Goal: Find specific page/section: Find specific page/section

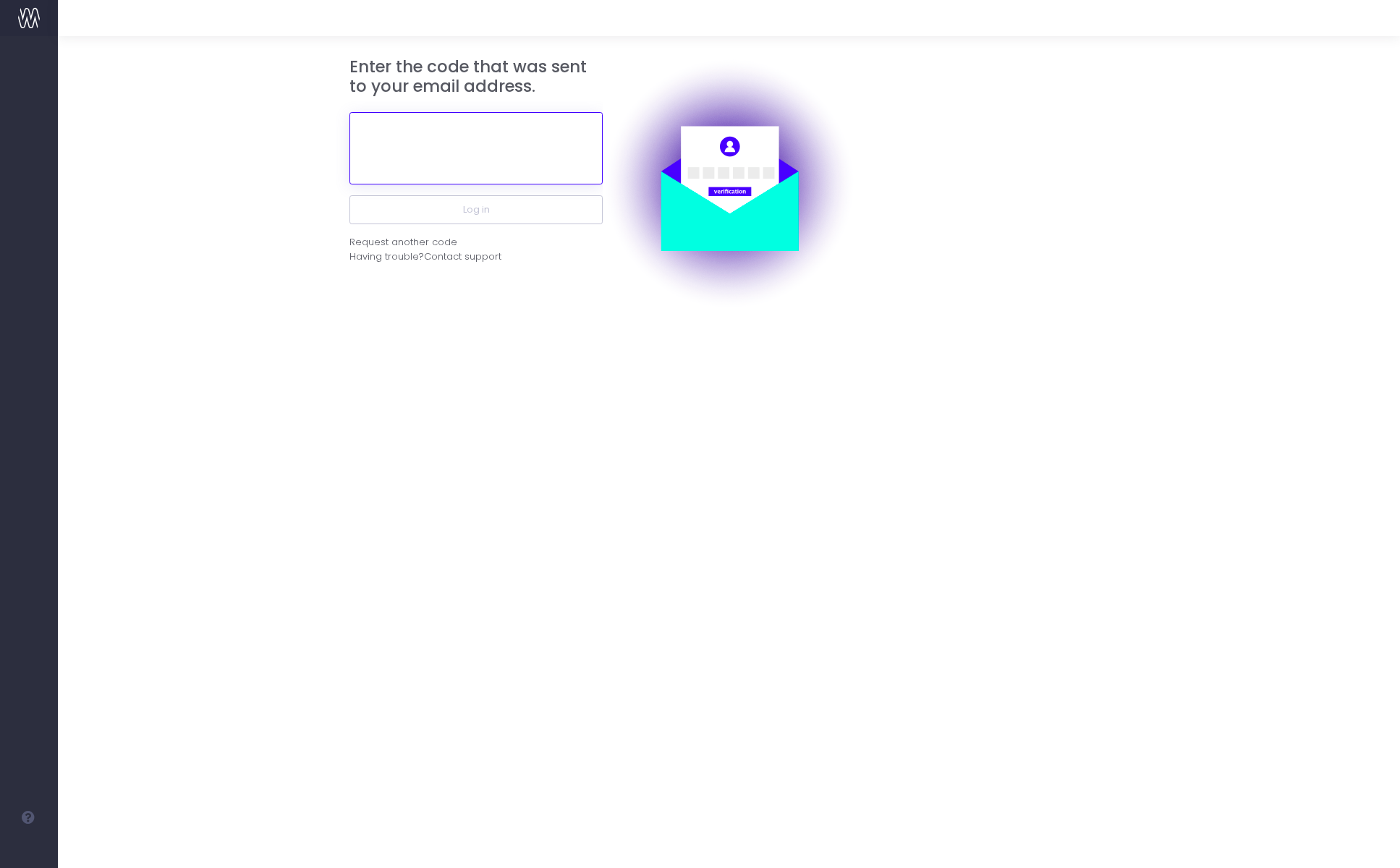
click at [503, 139] on input "text" at bounding box center [476, 149] width 253 height 73
paste input "939386"
type input "939386"
click at [350, 195] on button "Log in" at bounding box center [476, 210] width 253 height 29
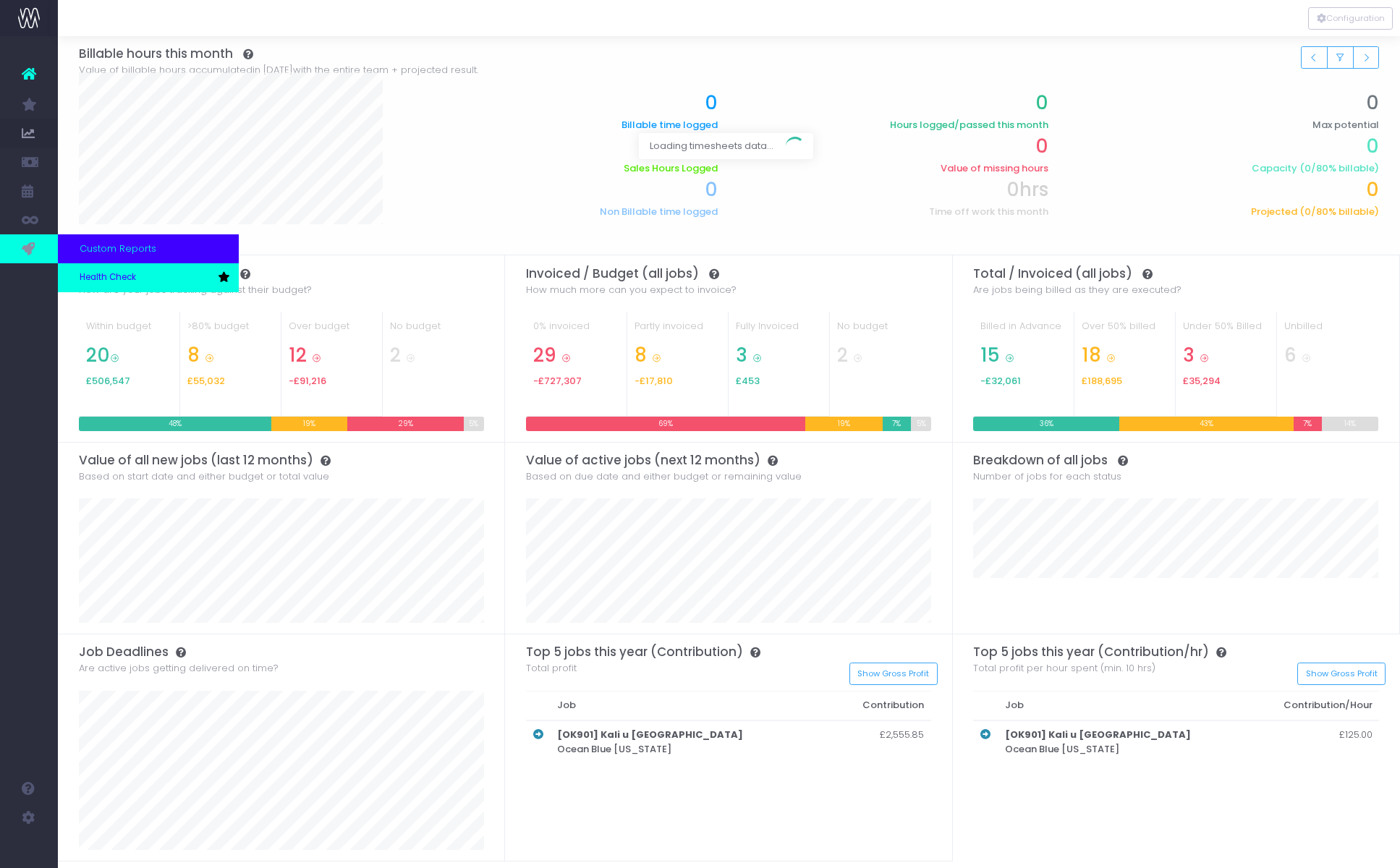
click at [101, 279] on span "Health Check" at bounding box center [108, 277] width 56 height 13
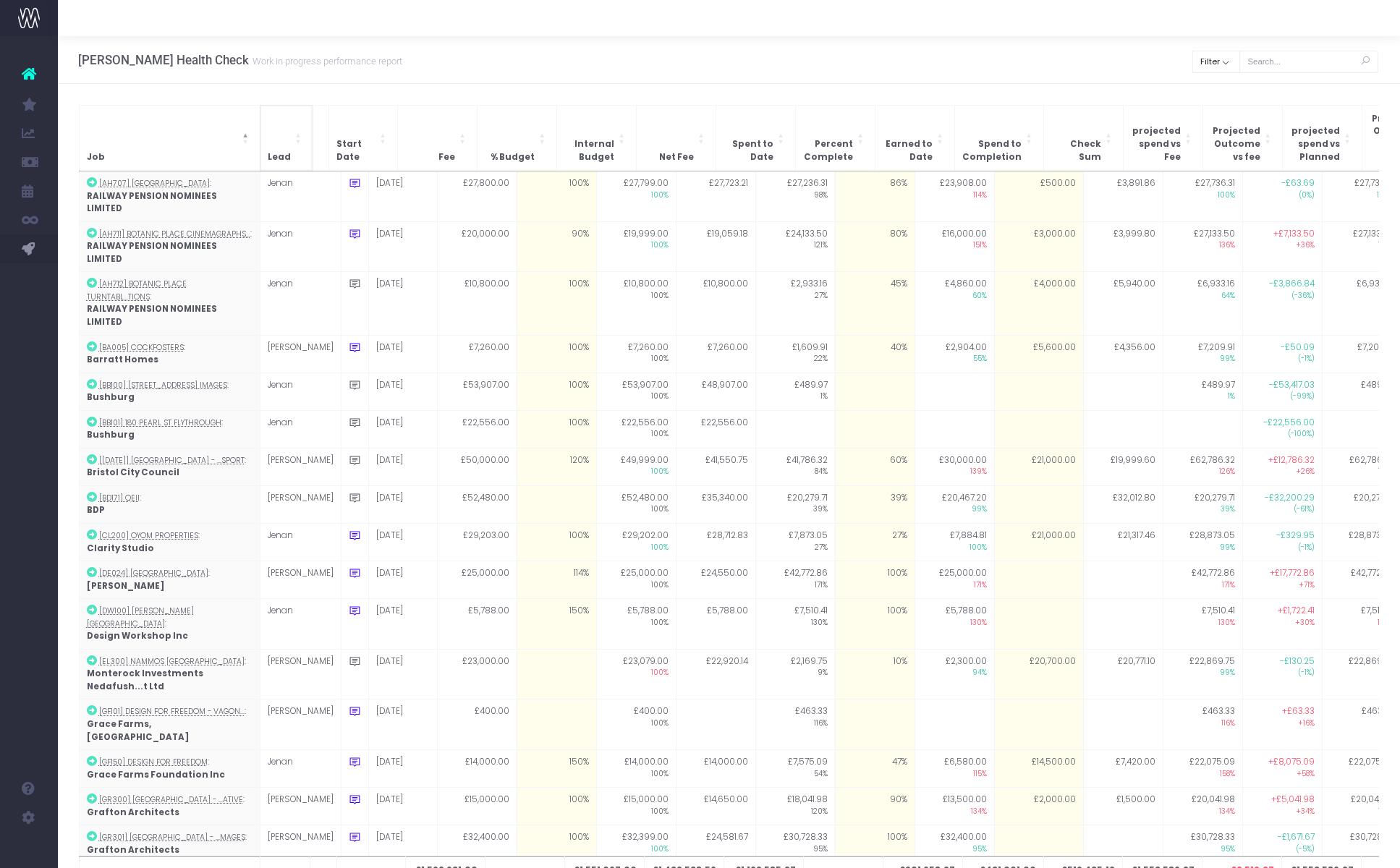
click at [290, 145] on th "Lead" at bounding box center [286, 138] width 52 height 66
